Goal: Information Seeking & Learning: Ask a question

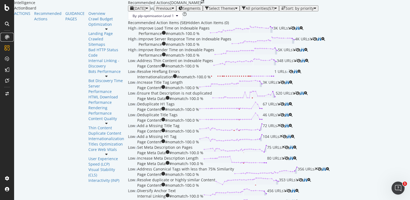
click at [6, 36] on icon at bounding box center [7, 37] width 4 height 4
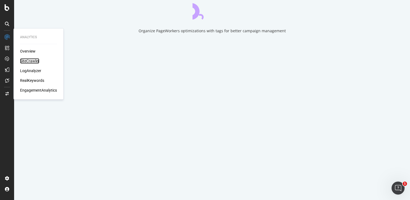
click at [29, 60] on div "SiteCrawler" at bounding box center [29, 60] width 19 height 5
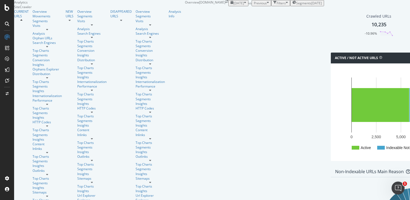
click at [372, 28] on div "10,235" at bounding box center [379, 24] width 15 height 7
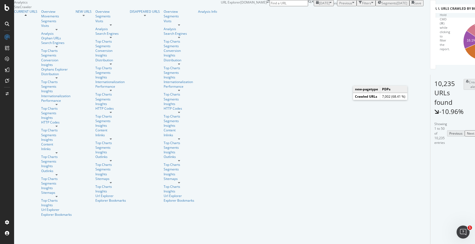
click at [397, 5] on div "2025-09-04" at bounding box center [402, 3] width 11 height 5
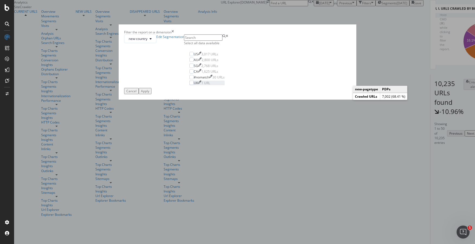
click at [197, 85] on div "UK" at bounding box center [196, 83] width 4 height 5
click at [156, 43] on button "new-country" at bounding box center [140, 38] width 32 height 9
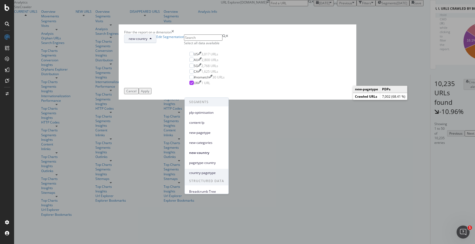
click at [210, 171] on span "country-pagetype" at bounding box center [206, 172] width 35 height 5
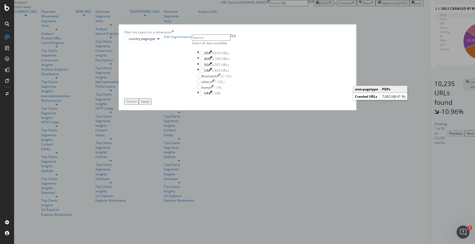
click at [174, 34] on icon "times" at bounding box center [173, 32] width 2 height 5
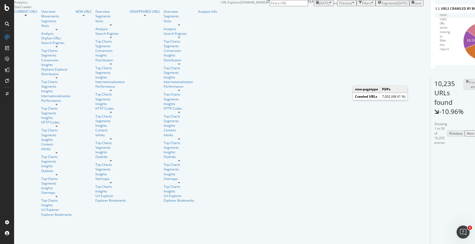
click at [308, 6] on input at bounding box center [289, 3] width 39 height 6
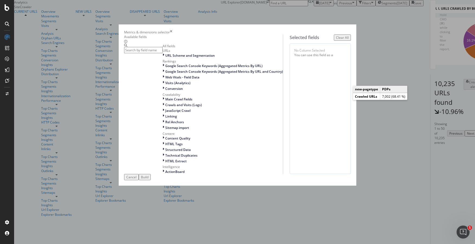
click at [155, 53] on input "modal" at bounding box center [143, 50] width 39 height 6
click at [157, 53] on input "modal" at bounding box center [143, 50] width 39 height 6
type input "url"
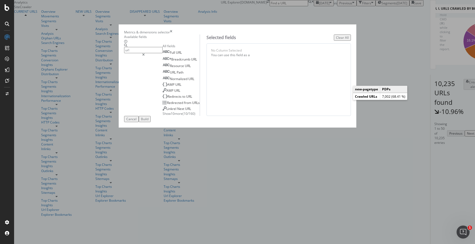
click at [159, 53] on input "url" at bounding box center [143, 50] width 39 height 6
click at [173, 30] on icon "times" at bounding box center [171, 32] width 2 height 5
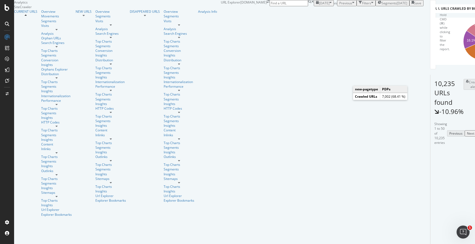
click at [308, 6] on input at bounding box center [289, 3] width 39 height 6
paste input "https://www.castlery.com/uk/products/belmont-travertine-rectangular-dining-table"
type input "https://www.castlery.com/uk/products/belmont-travertine-rectangular-dining-table"
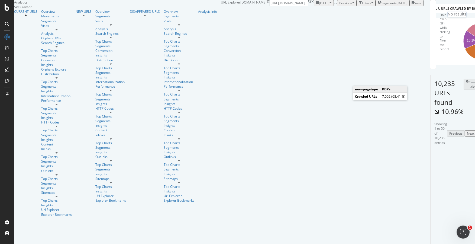
click at [317, 6] on div "2025 Sep. 14th vs Previous Filters Segments 2025-09-04 Save" at bounding box center [369, 3] width 110 height 6
click at [6, 92] on icon at bounding box center [7, 93] width 3 height 3
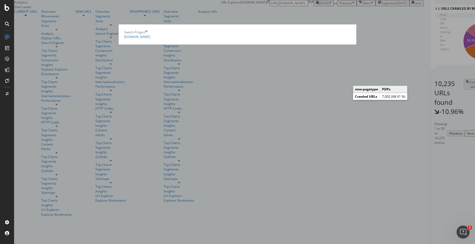
click at [124, 37] on summary "www.castlery.com" at bounding box center [237, 36] width 227 height 5
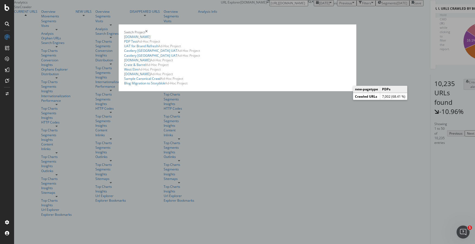
click at [148, 30] on icon "times" at bounding box center [146, 32] width 2 height 5
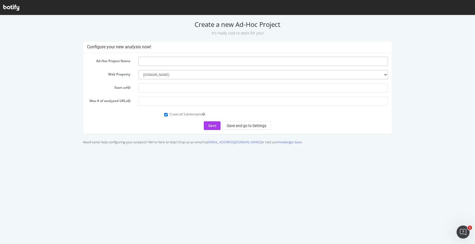
click at [164, 62] on input "text" at bounding box center [264, 61] width 250 height 9
type input "UK Crawl Adhoc"
click at [176, 74] on select "--------- [DOMAIN_NAME]" at bounding box center [264, 74] width 250 height 9
click at [159, 88] on input "text" at bounding box center [264, 87] width 250 height 9
click at [204, 100] on input "number" at bounding box center [264, 101] width 250 height 9
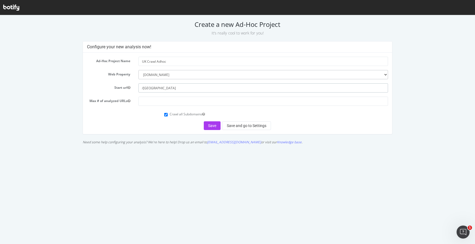
click at [142, 88] on input "/uk" at bounding box center [264, 87] width 250 height 9
type input "www.castlery.com/uk"
click at [171, 99] on input "number" at bounding box center [264, 101] width 250 height 9
type input "5000"
click at [209, 126] on button "Save" at bounding box center [212, 125] width 17 height 9
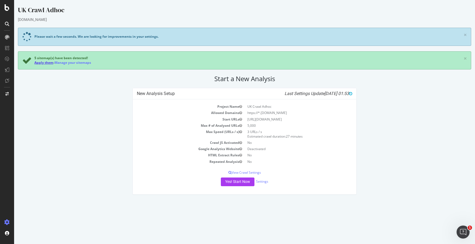
click at [48, 63] on link "Apply them" at bounding box center [43, 62] width 19 height 5
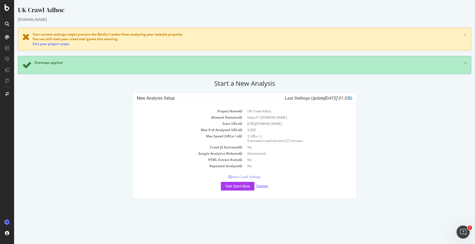
click at [263, 186] on link "Settings" at bounding box center [262, 185] width 12 height 5
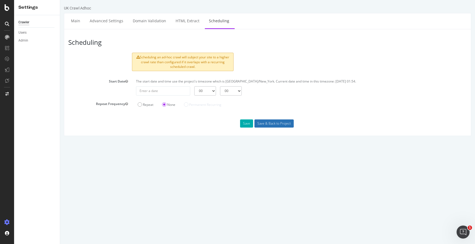
click at [265, 124] on input "Save & Back to Project" at bounding box center [274, 123] width 39 height 8
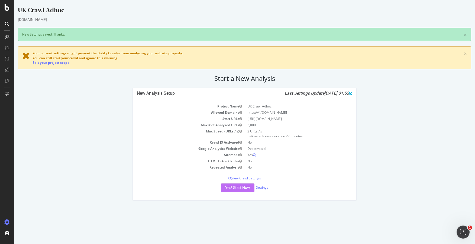
click at [238, 186] on button "Yes! Start Now" at bounding box center [238, 187] width 34 height 9
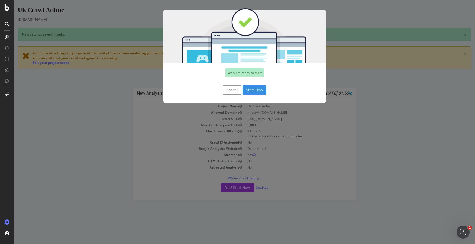
click at [252, 90] on button "Start Now" at bounding box center [255, 89] width 24 height 9
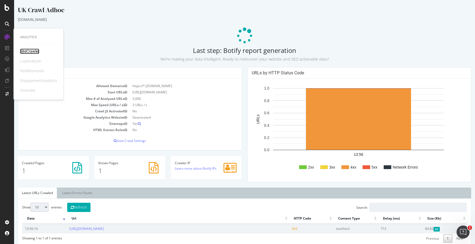
click at [37, 50] on div "SiteCrawler" at bounding box center [29, 51] width 19 height 5
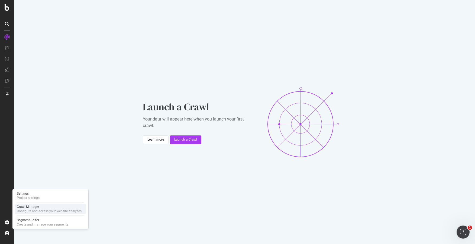
click at [37, 207] on div "Crawl Manager" at bounding box center [49, 207] width 65 height 4
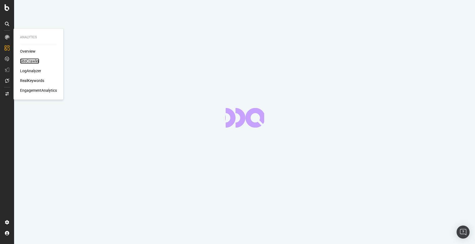
click at [33, 60] on div "SiteCrawler" at bounding box center [29, 60] width 19 height 5
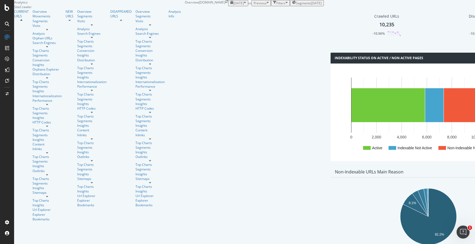
click at [380, 28] on div "10,235" at bounding box center [387, 24] width 15 height 7
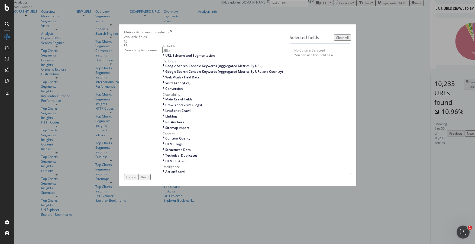
click at [163, 53] on input "modal" at bounding box center [143, 50] width 39 height 6
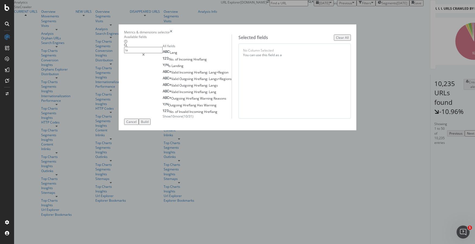
type input "l"
type input "outli"
click at [196, 61] on span "Outlinks" at bounding box center [202, 58] width 12 height 5
click at [149, 123] on div "Build" at bounding box center [145, 121] width 8 height 5
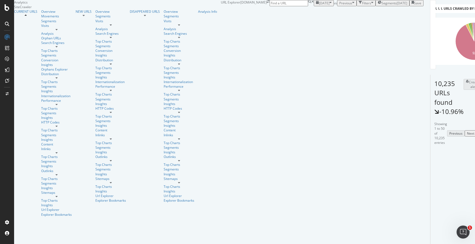
click at [362, 5] on div "Filters" at bounding box center [366, 3] width 9 height 5
click at [319, 12] on div "Add Filter" at bounding box center [326, 9] width 14 height 5
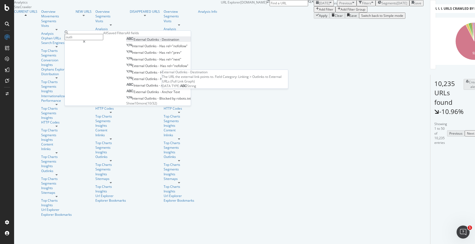
type input "outli"
click at [162, 42] on span "Destination" at bounding box center [170, 39] width 17 height 5
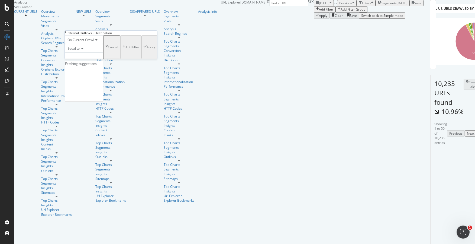
click at [96, 59] on input "text" at bounding box center [84, 56] width 39 height 6
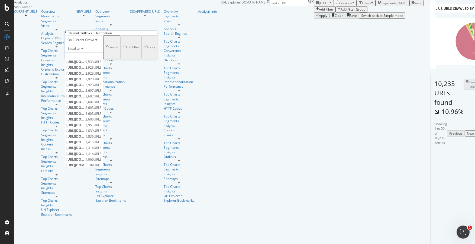
paste input "https://www.castlery.com/uk/products/belmont-travertine-rectangular-dining-table"
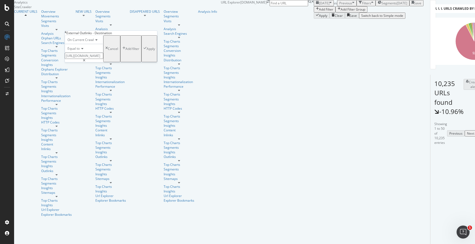
scroll to position [0, 78]
type input "https://www.castlery.com/uk/products/belmont-travertine-rectangular-dining-table"
click at [124, 62] on div "On Current Crawl Equal to https://www.castlery.com/uk/products/belmont-traverti…" at bounding box center [111, 48] width 92 height 27
click at [147, 51] on div "Apply" at bounding box center [151, 48] width 8 height 5
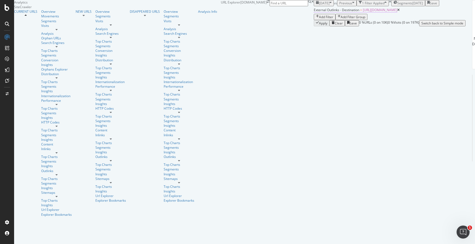
click at [314, 12] on span "External Outlinks - Destination" at bounding box center [337, 10] width 46 height 5
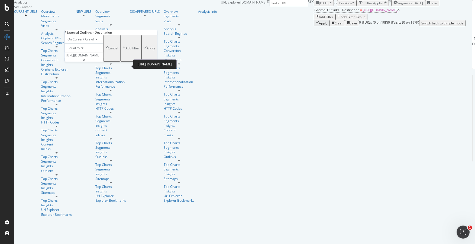
click at [103, 58] on input "https://www.castlery.com/uk/products/belmont-travertine-rectangular-dining-table" at bounding box center [84, 55] width 39 height 6
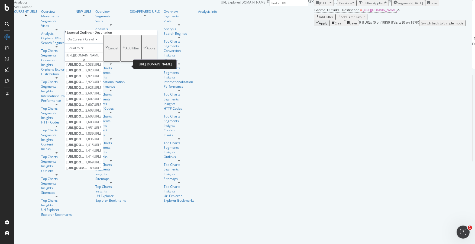
drag, startPoint x: 115, startPoint y: 66, endPoint x: 124, endPoint y: 65, distance: 9.0
click at [103, 58] on input "https://www.castlery.com/uk/products/belmont-travertine-rectangular-dining-table" at bounding box center [84, 55] width 39 height 6
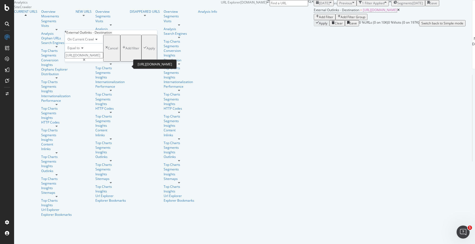
type input "https://www.castlery.com/au/products/belmont-travertine-rectangular-dining-table"
click at [147, 50] on div "Apply" at bounding box center [151, 48] width 8 height 5
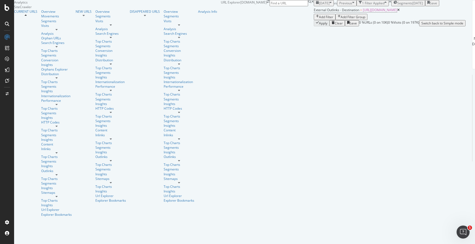
click at [398, 12] on icon at bounding box center [399, 9] width 2 height 3
click at [314, 20] on div "External Outlinks - Destination = https://www.castlery.com/au/products/belmont-…" at bounding box center [390, 13] width 152 height 14
click at [314, 26] on div "Apply Clear Save 0 % URLs ( 0 on 10K ) 0 % Visits ( 0 on 197K ) Switch back to …" at bounding box center [390, 23] width 152 height 6
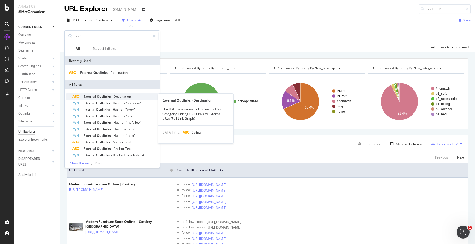
scroll to position [2, 0]
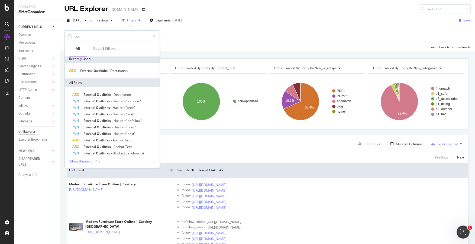
click at [90, 162] on span "Show 10 more" at bounding box center [80, 161] width 20 height 5
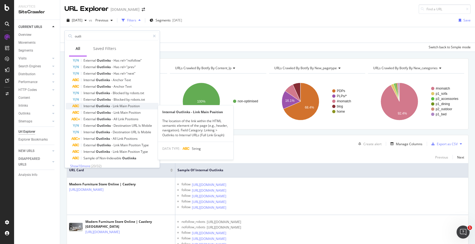
scroll to position [67, 0]
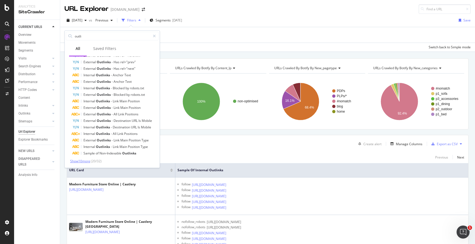
click at [90, 161] on span "Show 10 more" at bounding box center [80, 161] width 20 height 5
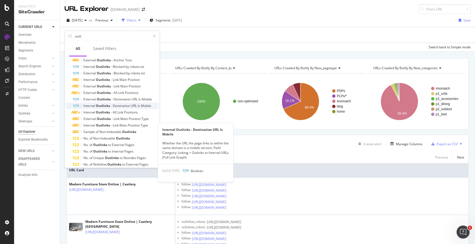
scroll to position [133, 0]
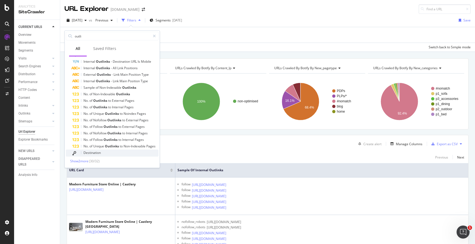
click at [93, 152] on span "Destination" at bounding box center [92, 152] width 17 height 5
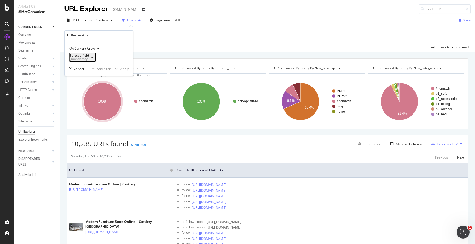
click at [89, 57] on div "(mandatory)" at bounding box center [79, 58] width 19 height 3
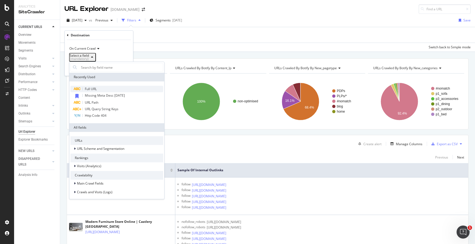
click at [91, 88] on span "Full URL" at bounding box center [91, 89] width 12 height 5
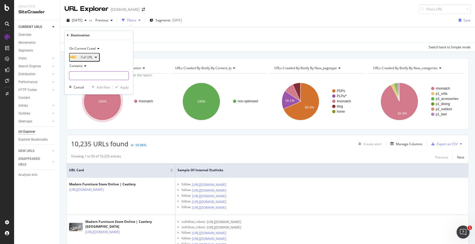
click at [99, 79] on input "text" at bounding box center [98, 75] width 59 height 9
paste input "https://www.castlery.com/uk/products/belmont-travertine-rectangular-dining-table"
type input "https://www.castlery.com/uk/products/belmont-travertine-rectangular-dining-table"
click at [85, 68] on icon at bounding box center [85, 65] width 4 height 3
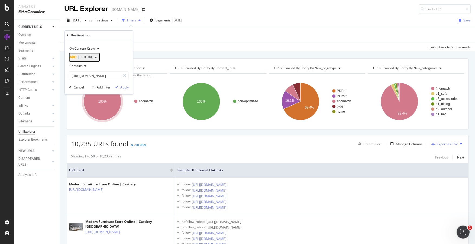
scroll to position [0, 0]
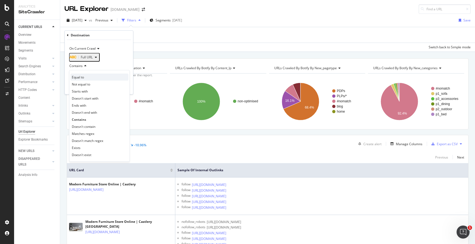
click at [87, 78] on div "Equal to" at bounding box center [100, 77] width 58 height 7
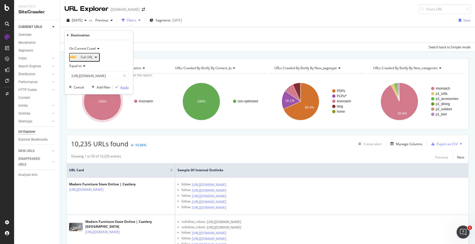
click at [126, 90] on div "Apply" at bounding box center [124, 87] width 8 height 5
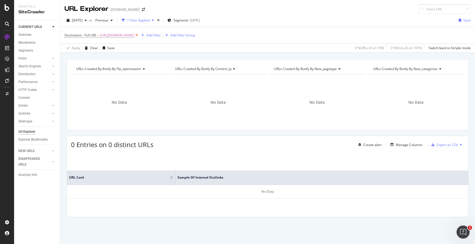
click at [139, 35] on icon at bounding box center [137, 35] width 5 height 5
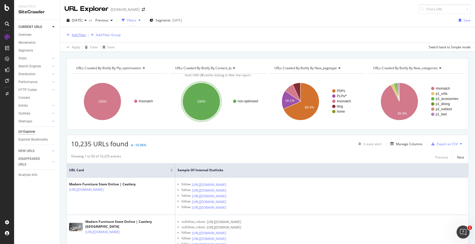
click at [72, 34] on div "Add Filter" at bounding box center [79, 35] width 14 height 5
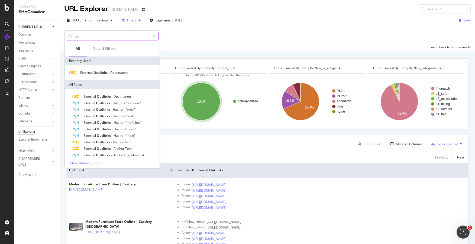
type input "o"
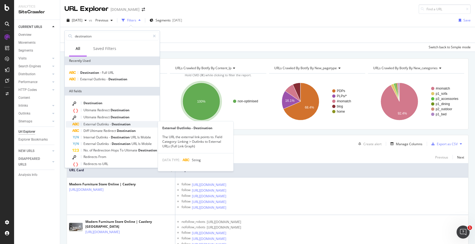
scroll to position [11, 0]
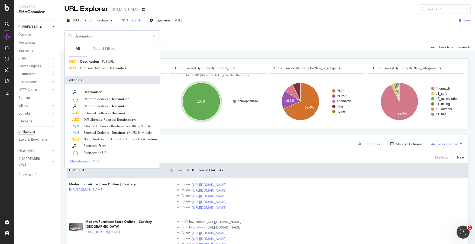
type input "destination"
click at [79, 161] on span "Show 4 more" at bounding box center [79, 161] width 18 height 5
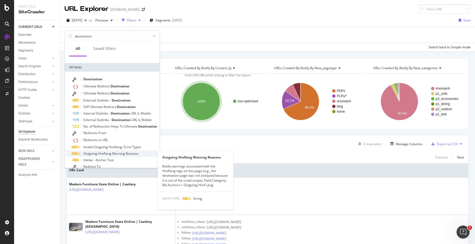
scroll to position [0, 0]
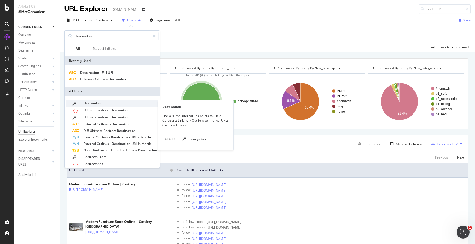
click at [97, 102] on span "Destination" at bounding box center [93, 103] width 19 height 5
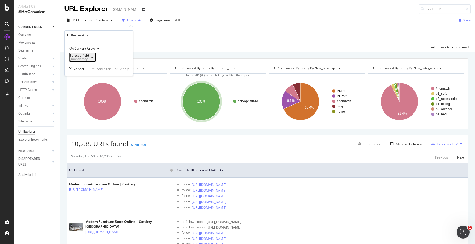
click at [89, 58] on div "(mandatory)" at bounding box center [79, 58] width 19 height 3
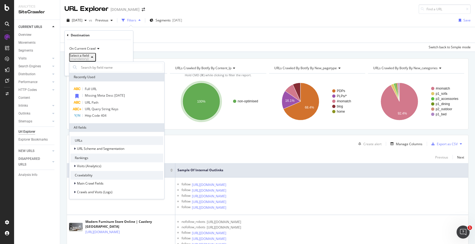
click at [90, 47] on span "On Current Crawl" at bounding box center [82, 48] width 26 height 5
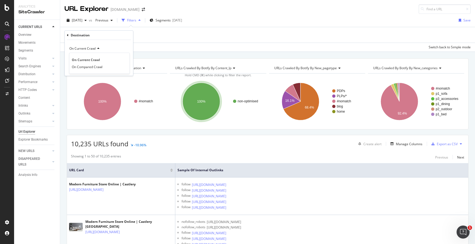
click at [107, 47] on div "On Current Crawl" at bounding box center [99, 48] width 60 height 9
click at [101, 47] on div "On Current Crawl" at bounding box center [99, 48] width 60 height 9
click at [91, 66] on span "On Compared Crawl" at bounding box center [87, 67] width 31 height 5
click at [89, 59] on div "(mandatory)" at bounding box center [79, 58] width 19 height 3
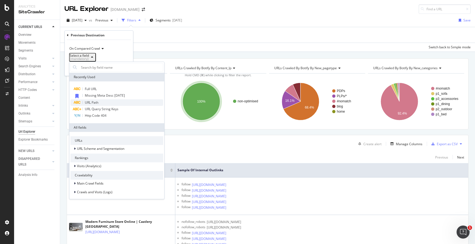
click at [93, 101] on span "URL Path" at bounding box center [92, 102] width 14 height 5
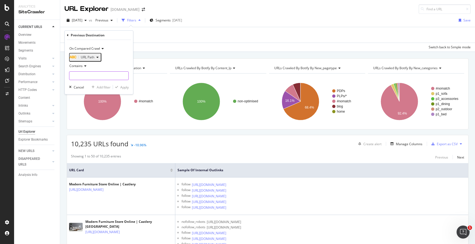
click at [84, 75] on input "text" at bounding box center [98, 75] width 59 height 9
paste input "/uk/products/belmont-travertine-rectangular-dining-table"
type input "/uk/products/belmont-travertine-rectangular-dining-table"
click at [123, 90] on div "Apply" at bounding box center [124, 87] width 8 height 5
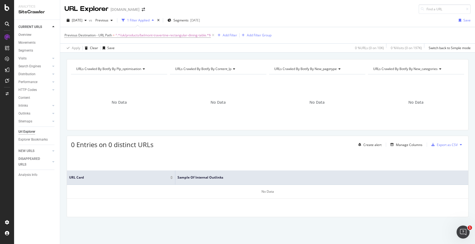
click at [215, 35] on icon at bounding box center [213, 35] width 5 height 5
click at [247, 35] on div "Add Filter Group" at bounding box center [259, 35] width 25 height 5
click at [214, 35] on div "Previous Destination - URL Path = ^.*/uk/products/belmont-travertine-rectangula…" at bounding box center [268, 35] width 407 height 16
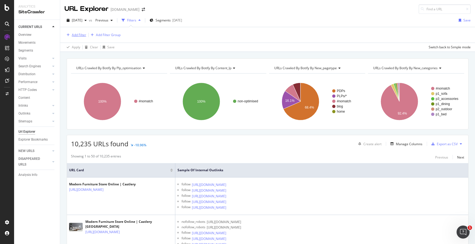
click at [82, 36] on div "Add Filter" at bounding box center [79, 35] width 14 height 5
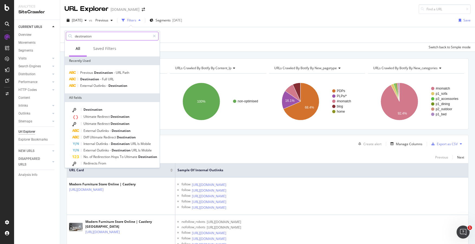
click at [111, 38] on input "destination" at bounding box center [112, 36] width 76 height 8
click at [116, 37] on input "destination" at bounding box center [112, 36] width 76 height 8
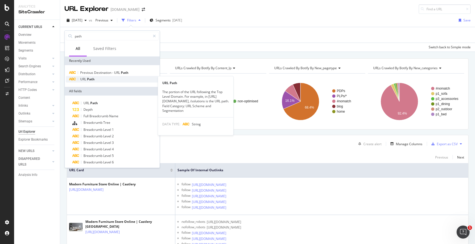
type input "path"
click at [90, 80] on span "Path" at bounding box center [91, 79] width 8 height 5
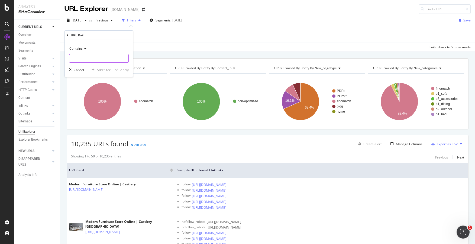
click at [88, 57] on input "text" at bounding box center [98, 58] width 59 height 9
type input "belmont"
click at [122, 70] on div "Apply" at bounding box center [124, 70] width 8 height 5
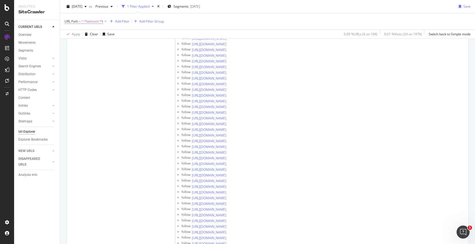
scroll to position [13, 0]
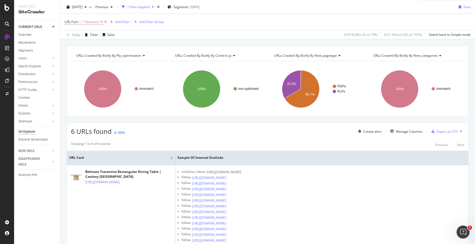
click at [105, 21] on icon at bounding box center [105, 21] width 5 height 5
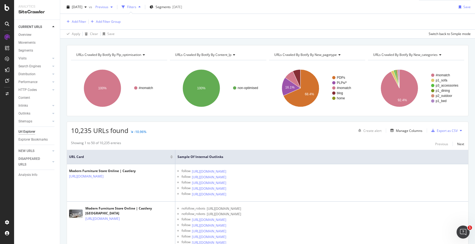
click at [108, 6] on span "Previous" at bounding box center [100, 7] width 15 height 5
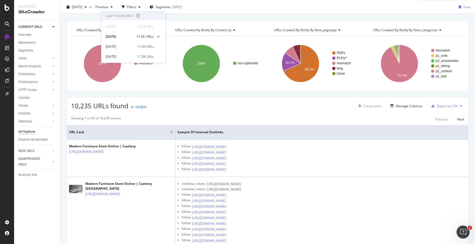
click at [218, 18] on div "URLs Crawled By Botify By plp_optimisation Chart (by Value) Table Expand Export…" at bounding box center [267, 20] width 415 height 13
click at [82, 5] on span "2025 Sep. 14th" at bounding box center [77, 7] width 11 height 5
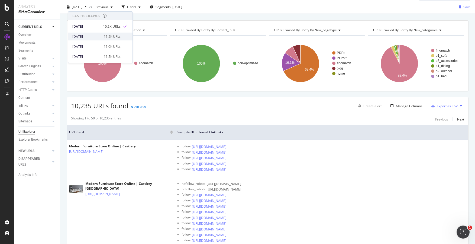
click at [86, 38] on div "2025 Sep. 7th" at bounding box center [86, 36] width 28 height 5
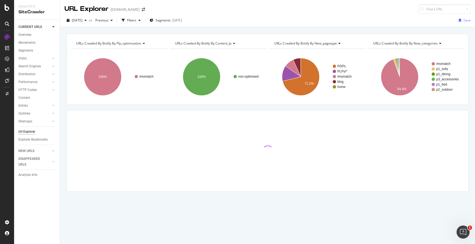
click at [9, 36] on icon at bounding box center [6, 36] width 5 height 5
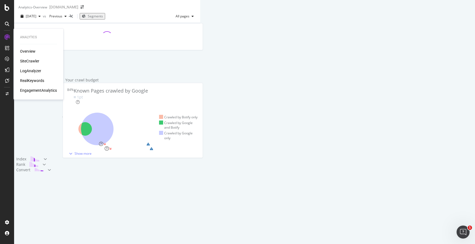
click at [36, 62] on div "SiteCrawler" at bounding box center [29, 60] width 19 height 5
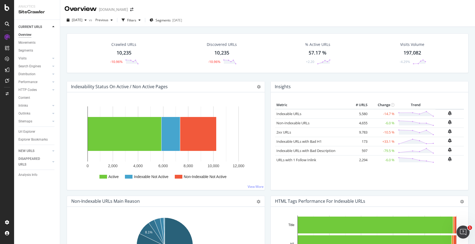
click at [127, 52] on div "10,235" at bounding box center [124, 52] width 15 height 7
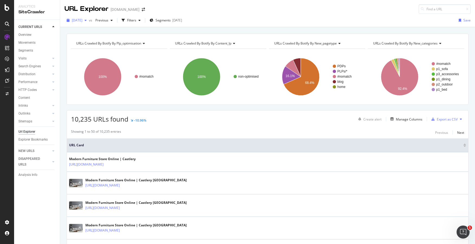
click at [82, 21] on span "[DATE]" at bounding box center [77, 20] width 11 height 5
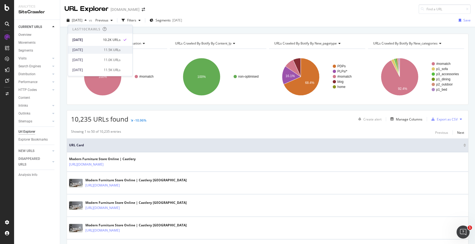
click at [93, 47] on div "[DATE]" at bounding box center [86, 49] width 28 height 5
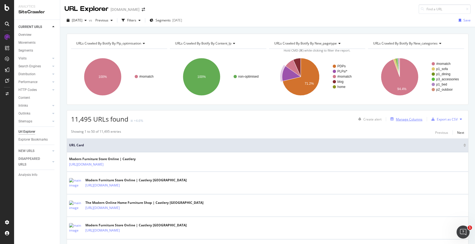
click at [412, 122] on button "Manage Columns" at bounding box center [406, 119] width 34 height 7
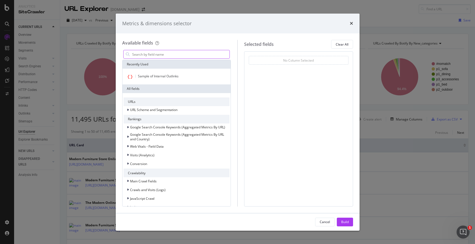
click at [156, 52] on input "modal" at bounding box center [181, 54] width 98 height 8
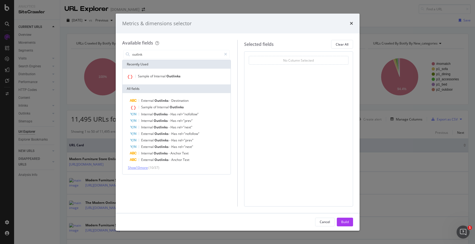
type input "outlink"
click at [147, 165] on span "Show 10 more" at bounding box center [138, 167] width 20 height 5
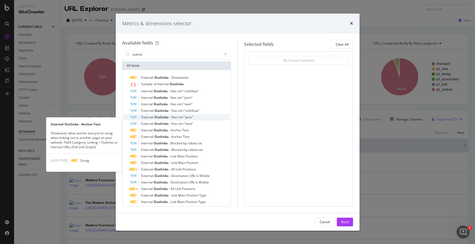
scroll to position [33, 0]
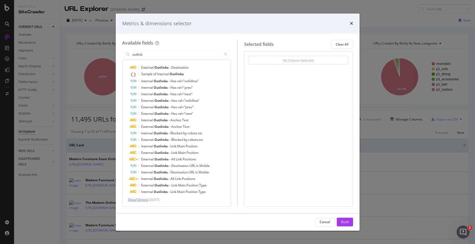
click at [142, 202] on span "Show 10 more" at bounding box center [138, 199] width 20 height 5
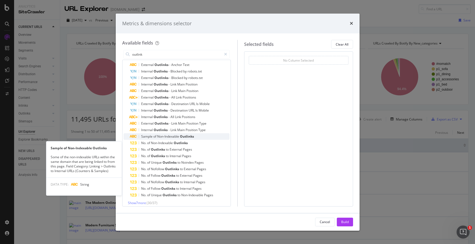
scroll to position [98, 0]
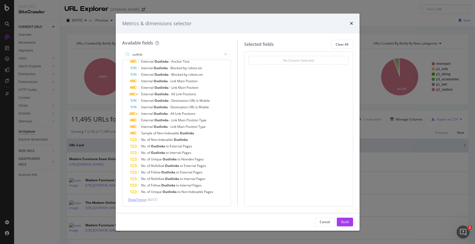
click at [145, 199] on span "Show 7 more" at bounding box center [137, 199] width 18 height 5
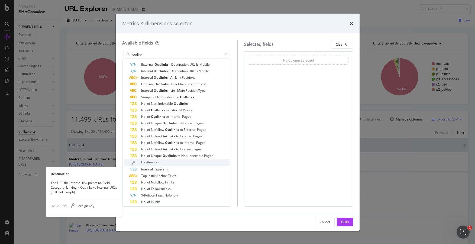
scroll to position [138, 0]
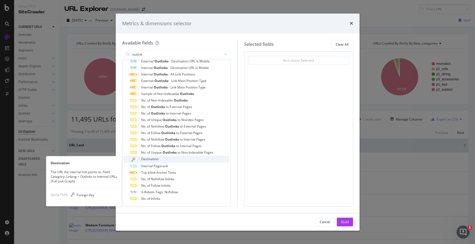
click at [152, 160] on span "Destination" at bounding box center [149, 158] width 17 height 5
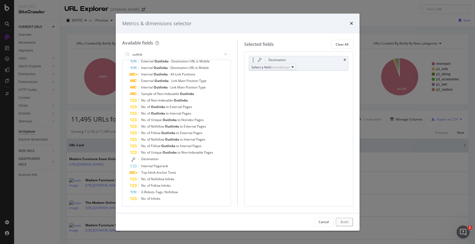
click at [290, 67] on div "Select a field (mandatory)" at bounding box center [271, 67] width 38 height 5
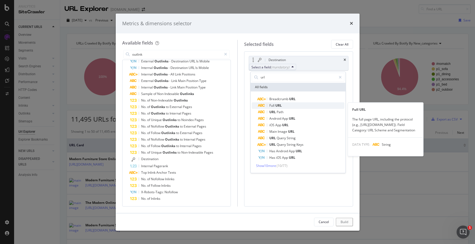
type input "url"
click at [277, 104] on span "URL" at bounding box center [279, 105] width 7 height 5
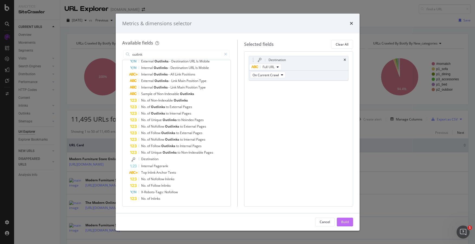
click at [344, 221] on div "Build" at bounding box center [345, 221] width 8 height 5
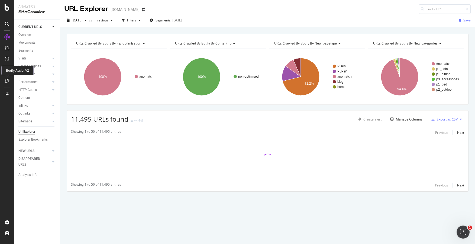
click at [8, 81] on icon at bounding box center [7, 80] width 4 height 4
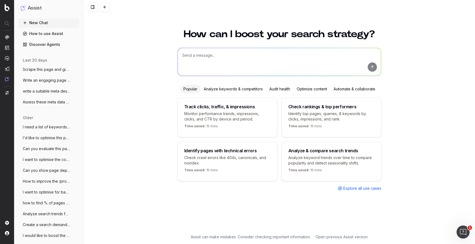
click at [224, 53] on textarea at bounding box center [279, 62] width 203 height 28
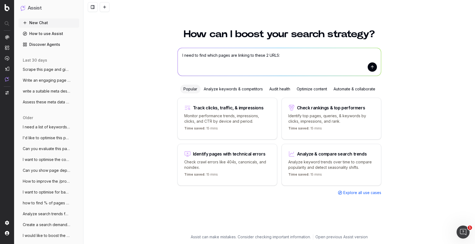
click at [286, 56] on textarea "I need to find which pages are linking to these 2 URLS:" at bounding box center [279, 62] width 203 height 28
paste textarea "[URL][DOMAIN_NAME]"
click at [378, 68] on textarea "I need to find which pages are linking to these 2 URLS: 1. [URL][DOMAIN_NAME] 2…" at bounding box center [279, 62] width 203 height 28
type textarea "I need to find which pages are linking to these 2 URLS: 1. [URL][DOMAIN_NAME] 2…"
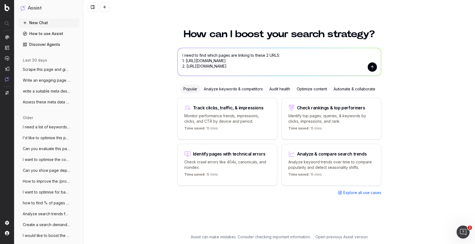
click at [375, 68] on button "submit" at bounding box center [372, 66] width 9 height 9
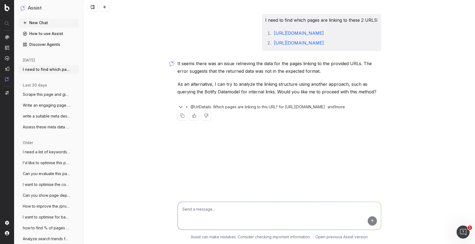
click at [200, 211] on textarea at bounding box center [279, 216] width 203 height 28
type textarea "yes"
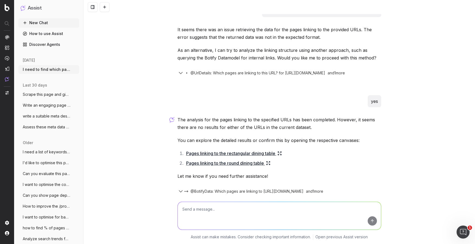
scroll to position [52, 0]
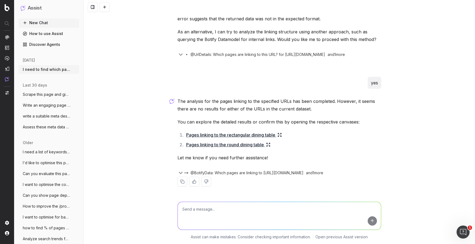
click at [280, 135] on icon at bounding box center [280, 135] width 4 height 4
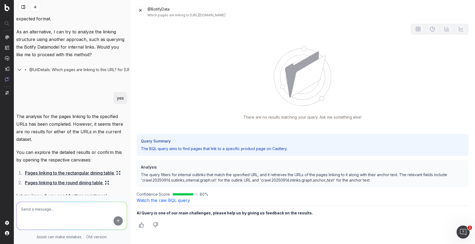
click at [253, 174] on p "The query filters for internal outlinks that match the specified URL, and it re…" at bounding box center [303, 177] width 324 height 11
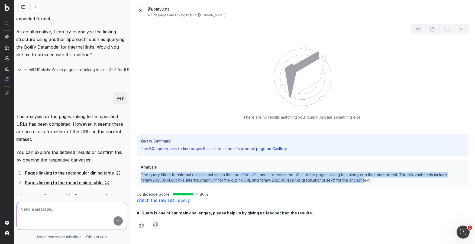
drag, startPoint x: 369, startPoint y: 178, endPoint x: 286, endPoint y: 169, distance: 83.0
click at [286, 169] on div "Analysis The query filters for internal outlinks that match the specified URL, …" at bounding box center [303, 173] width 333 height 27
click at [139, 10] on button at bounding box center [141, 11] width 8 height 8
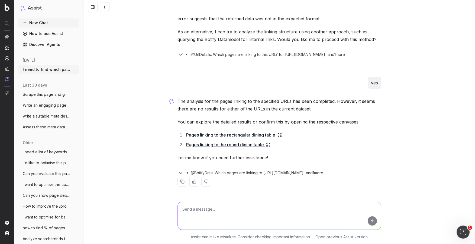
scroll to position [52, 0]
click at [267, 146] on icon at bounding box center [268, 144] width 4 height 4
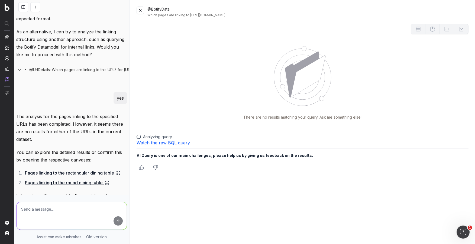
click at [140, 8] on button at bounding box center [141, 11] width 8 height 8
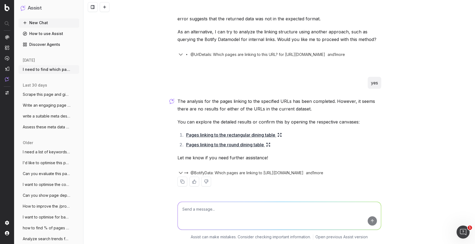
scroll to position [52, 0]
click at [199, 207] on textarea at bounding box center [279, 216] width 203 height 28
type textarea "Can you do this using the previous crawl instead"
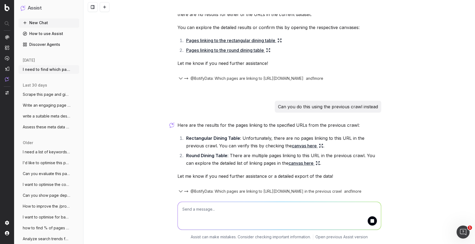
scroll to position [165, 0]
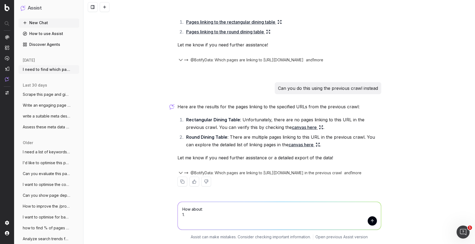
paste textarea "[URL][DOMAIN_NAME]"
click at [236, 216] on textarea "How about: 1. [URL][DOMAIN_NAME]" at bounding box center [279, 216] width 203 height 28
click at [338, 218] on textarea "How about: 1. [URL][DOMAIN_NAME]" at bounding box center [279, 216] width 203 height 28
paste textarea "[URL][DOMAIN_NAME]"
click at [237, 221] on textarea "How about: 1. [URL][DOMAIN_NAME] 2. [URL][DOMAIN_NAME]" at bounding box center [279, 216] width 203 height 28
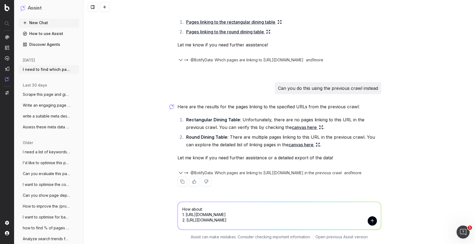
type textarea "How about: 1. [URL][DOMAIN_NAME] 2. [URL][DOMAIN_NAME]"
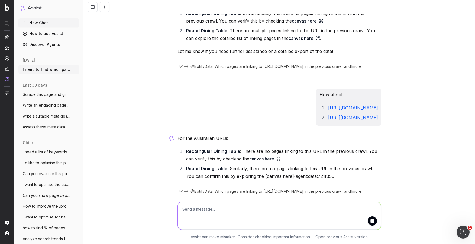
scroll to position [303, 0]
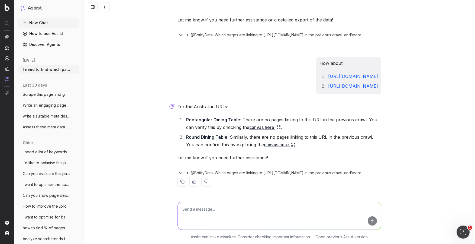
click at [277, 126] on icon at bounding box center [277, 126] width 1 height 1
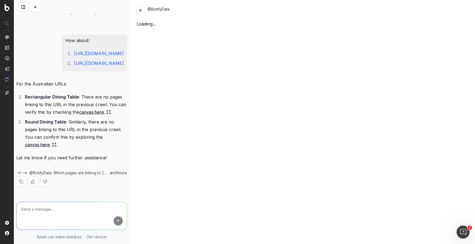
scroll to position [402, 0]
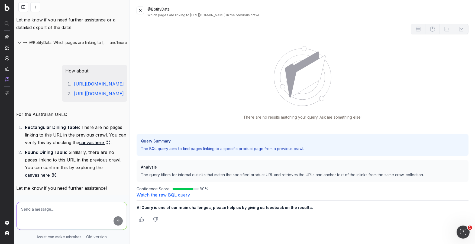
click at [142, 11] on button at bounding box center [141, 11] width 8 height 8
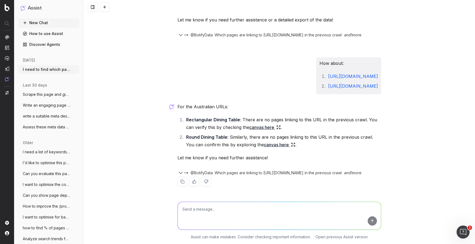
scroll to position [303, 0]
click at [203, 215] on textarea at bounding box center [279, 216] width 203 height 28
click at [300, 210] on textarea "can you scrape the [DOMAIN_NAME][URL] site and see which page is leading to" at bounding box center [279, 216] width 203 height 28
click at [317, 210] on textarea "can you scrape the [DOMAIN_NAME][URL] site and see which page is links out to" at bounding box center [279, 216] width 203 height 28
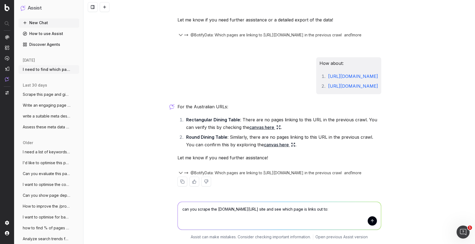
paste textarea "[URL][DOMAIN_NAME]"
type textarea "can you scrape the [DOMAIN_NAME][URL] site and see which page is links out to: …"
click at [369, 221] on button "submit" at bounding box center [372, 220] width 9 height 9
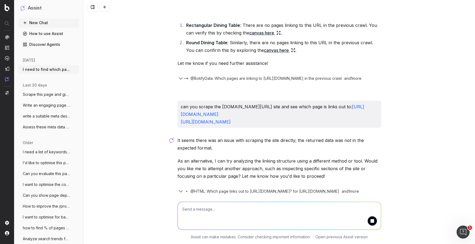
scroll to position [420, 0]
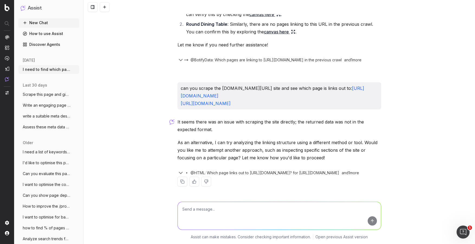
click at [247, 207] on textarea at bounding box center [279, 216] width 203 height 28
type textarea "proceed"
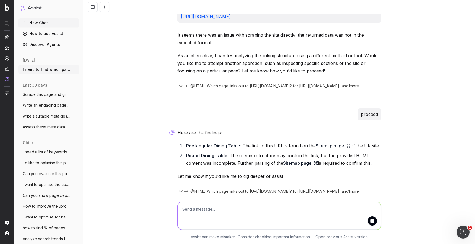
scroll to position [525, 0]
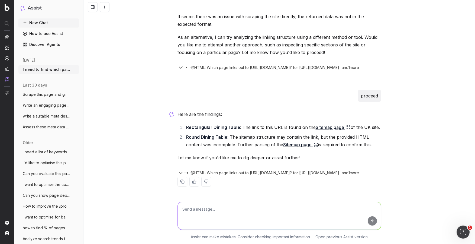
click at [347, 125] on icon at bounding box center [349, 127] width 4 height 4
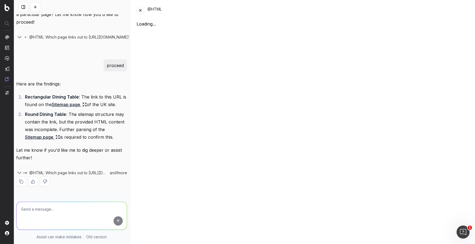
scroll to position [707, 0]
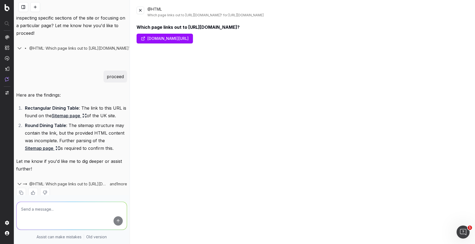
click at [140, 11] on button at bounding box center [141, 11] width 8 height 8
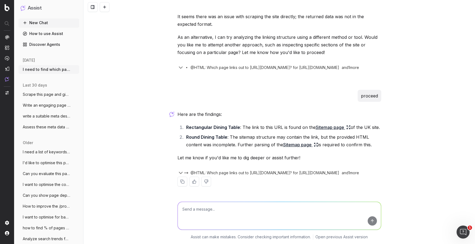
scroll to position [525, 0]
click at [347, 125] on icon at bounding box center [349, 127] width 4 height 4
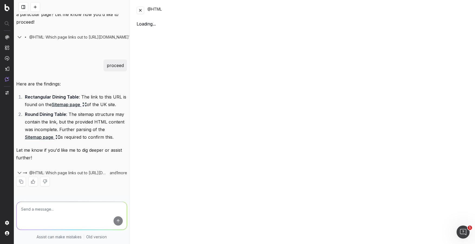
scroll to position [707, 0]
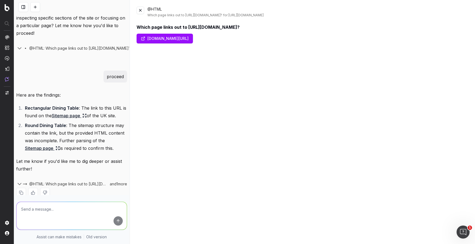
click at [185, 37] on link "[DOMAIN_NAME][URL]" at bounding box center [165, 39] width 56 height 10
click at [139, 11] on button at bounding box center [141, 11] width 8 height 8
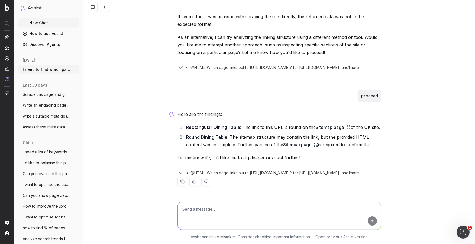
click at [180, 172] on icon "button" at bounding box center [180, 173] width 3 height 2
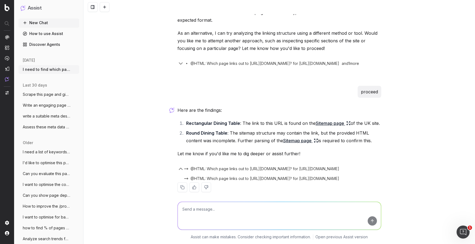
scroll to position [535, 0]
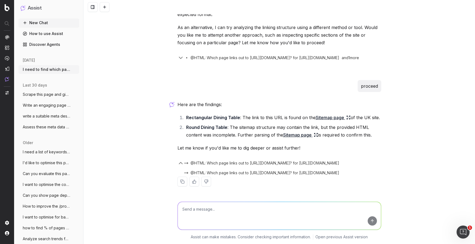
click at [204, 177] on button at bounding box center [207, 182] width 10 height 10
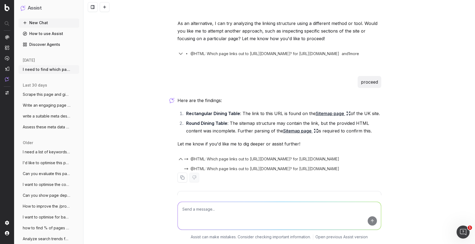
scroll to position [573, 0]
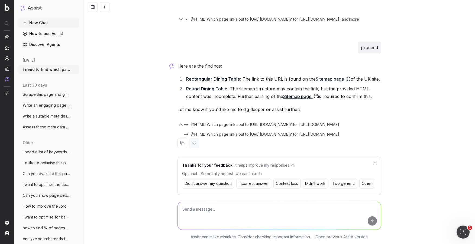
click at [260, 178] on button "Incorrect answer" at bounding box center [254, 183] width 35 height 10
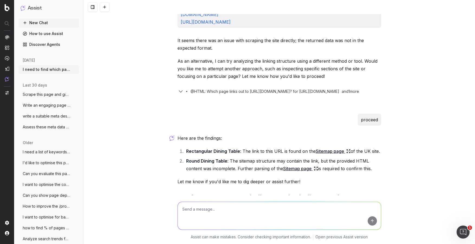
scroll to position [365, 0]
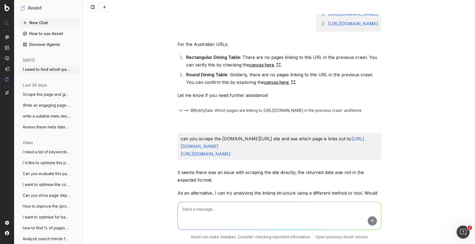
drag, startPoint x: 369, startPoint y: 153, endPoint x: 202, endPoint y: 141, distance: 167.2
click at [202, 141] on div "can you scrape the [DOMAIN_NAME][URL] site and see which page is links out to: …" at bounding box center [280, 146] width 204 height 27
copy p "can you scrape the [DOMAIN_NAME][URL] site and see which page is links out to: …"
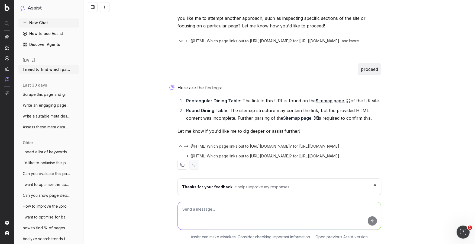
scroll to position [552, 0]
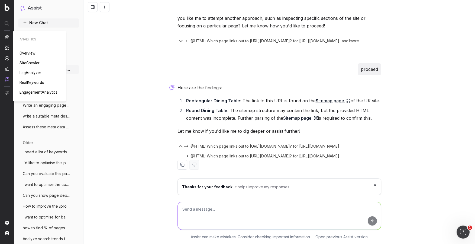
click at [7, 37] on img at bounding box center [7, 37] width 4 height 4
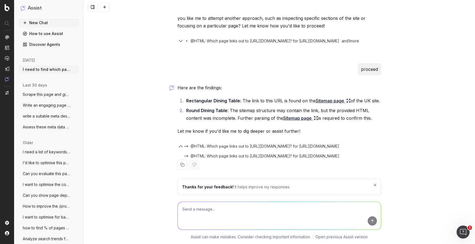
click at [9, 38] on img at bounding box center [7, 37] width 4 height 4
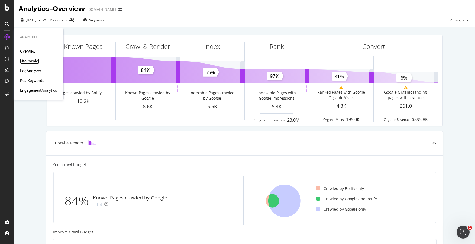
click at [34, 60] on div "SiteCrawler" at bounding box center [29, 60] width 19 height 5
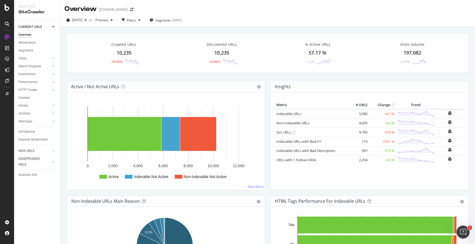
click at [123, 50] on div "10,235" at bounding box center [124, 52] width 15 height 7
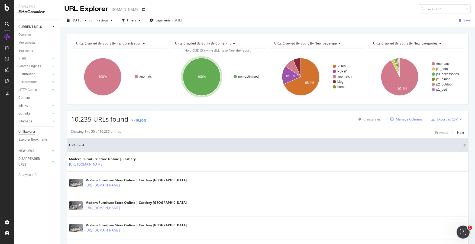
click at [407, 119] on div "Manage Columns" at bounding box center [409, 119] width 27 height 5
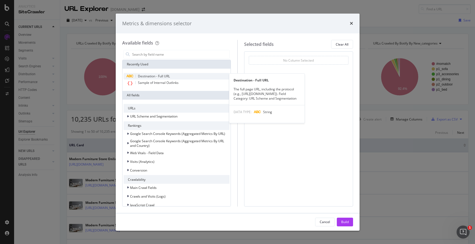
click at [162, 74] on span "Destination - Full URL" at bounding box center [154, 76] width 32 height 5
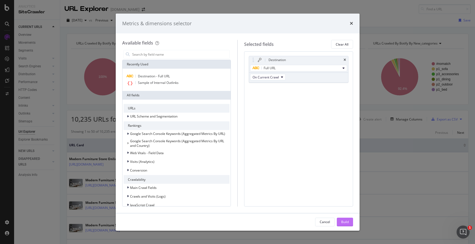
click at [352, 222] on button "Build" at bounding box center [345, 222] width 16 height 9
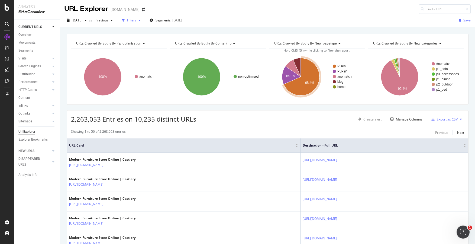
click at [125, 20] on icon "button" at bounding box center [123, 20] width 3 height 3
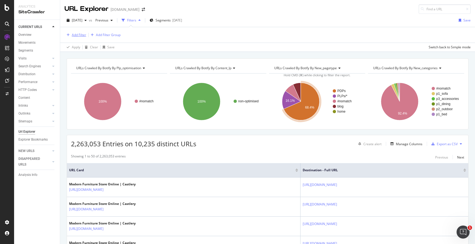
click at [75, 35] on div "Add Filter" at bounding box center [79, 35] width 14 height 5
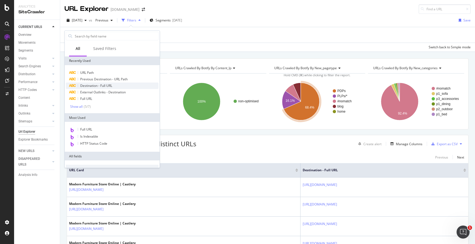
click at [106, 86] on span "Destination - Full URL" at bounding box center [96, 85] width 32 height 5
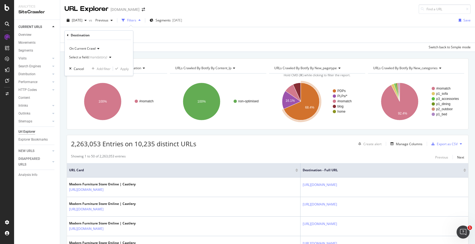
click at [90, 56] on div "(mandatory)" at bounding box center [97, 57] width 19 height 5
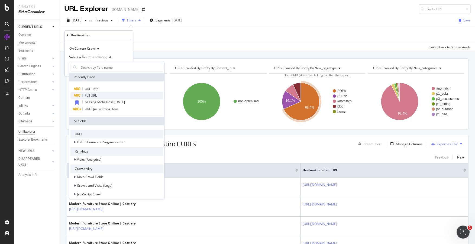
click at [93, 94] on span "Full URL" at bounding box center [91, 95] width 12 height 5
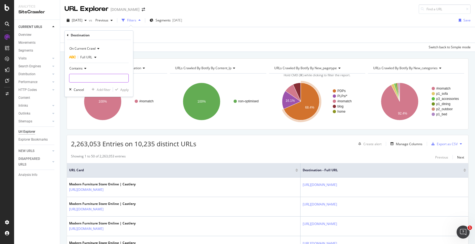
click at [90, 79] on input "text" at bounding box center [98, 78] width 59 height 9
paste input "/uk/products/belmont-travertine-rectangular-dining-table"
type input "/uk/products/belmont-travertine-rectangular-dining-table"
click at [121, 88] on div "Apply" at bounding box center [124, 89] width 8 height 5
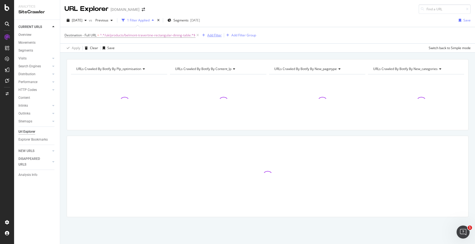
click at [207, 35] on div "button" at bounding box center [203, 35] width 7 height 3
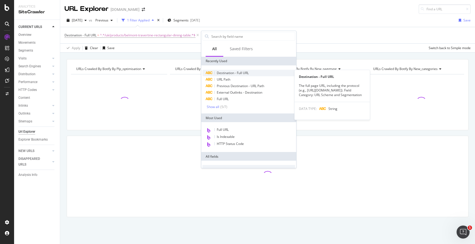
click at [232, 74] on span "Destination - Full URL" at bounding box center [233, 73] width 32 height 5
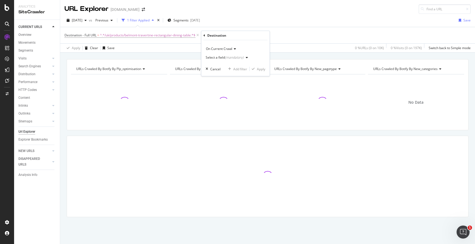
click at [227, 57] on div "(mandatory)" at bounding box center [234, 57] width 19 height 5
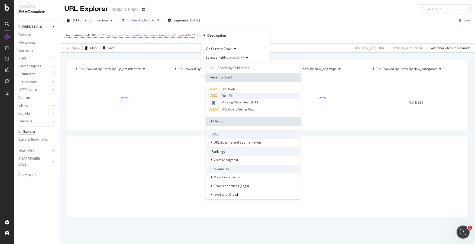
click at [229, 95] on span "Full URL" at bounding box center [228, 95] width 12 height 5
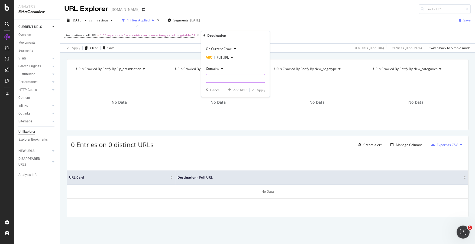
click at [224, 79] on input "text" at bounding box center [235, 78] width 59 height 9
paste input "/uk/products/belmont-travertine-round-dining-table"
type input "/uk/products/belmont-travertine-round-dining-table"
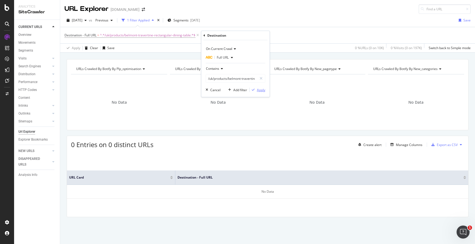
click at [262, 90] on div "Apply" at bounding box center [261, 90] width 8 height 5
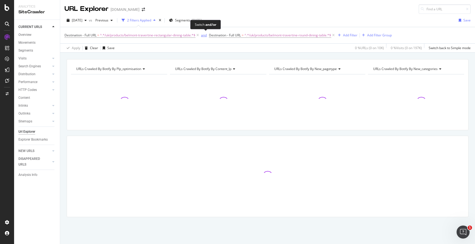
click at [206, 36] on div "and" at bounding box center [204, 35] width 6 height 5
